Goal: Navigation & Orientation: Find specific page/section

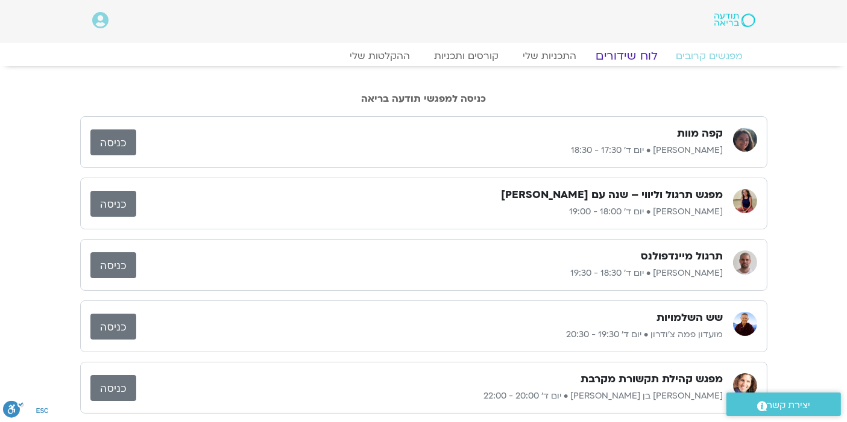
click at [636, 53] on link "לוח שידורים" at bounding box center [626, 56] width 90 height 14
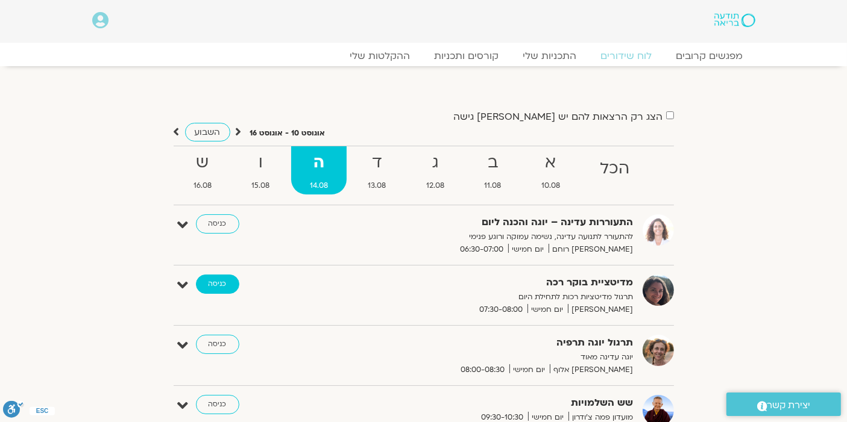
click at [219, 284] on link "כניסה" at bounding box center [217, 284] width 43 height 19
